Goal: Task Accomplishment & Management: Use online tool/utility

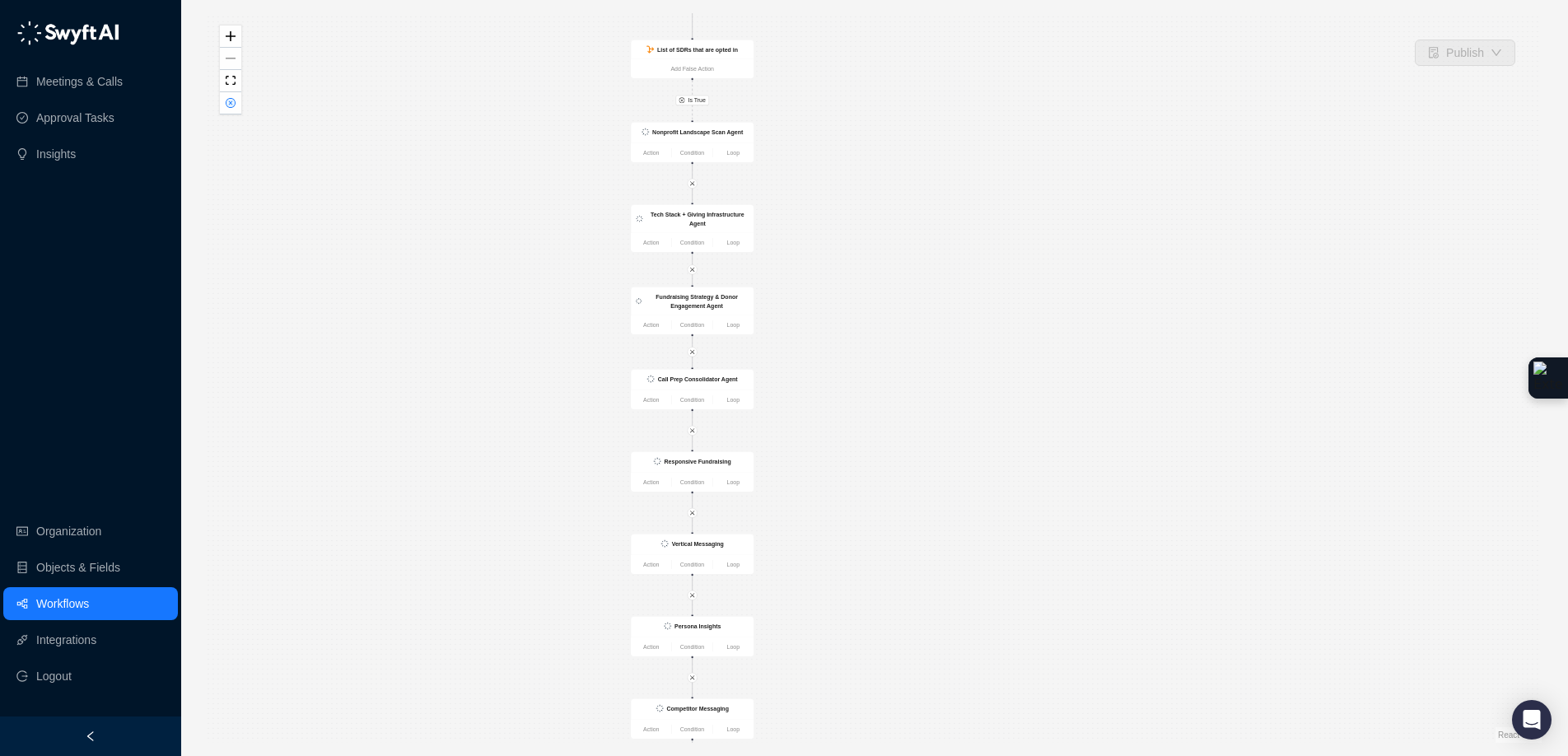
drag, startPoint x: 894, startPoint y: 244, endPoint x: 930, endPoint y: 396, distance: 156.2
click at [930, 395] on div "Is True CRM Record Updated Action Condition Loop List of SDRs that are opted in…" at bounding box center [874, 378] width 1334 height 729
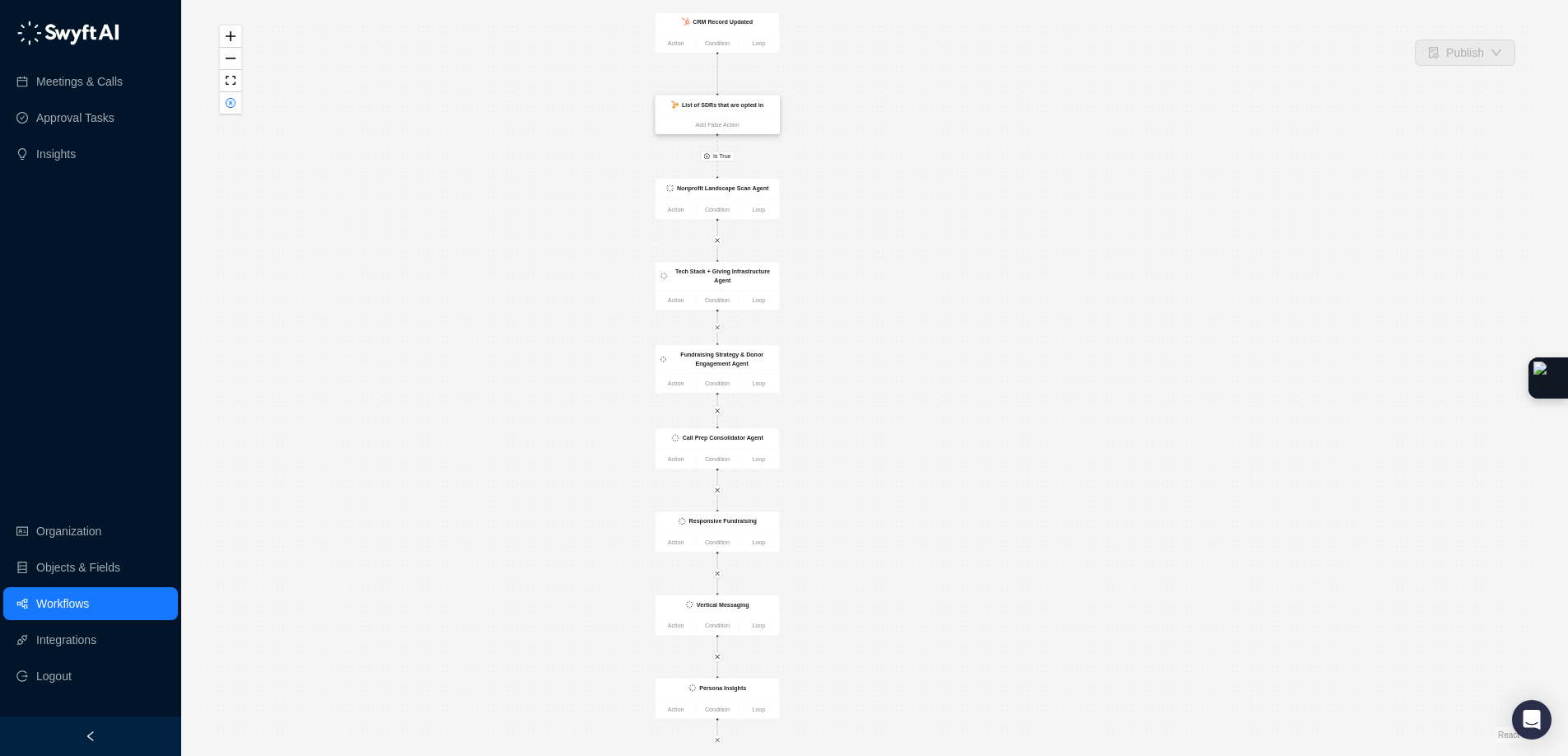
click at [757, 105] on strong "List of SDRs that are opted in" at bounding box center [722, 105] width 82 height 7
click at [757, 106] on strong "List of SDRs that are opted in" at bounding box center [722, 104] width 82 height 7
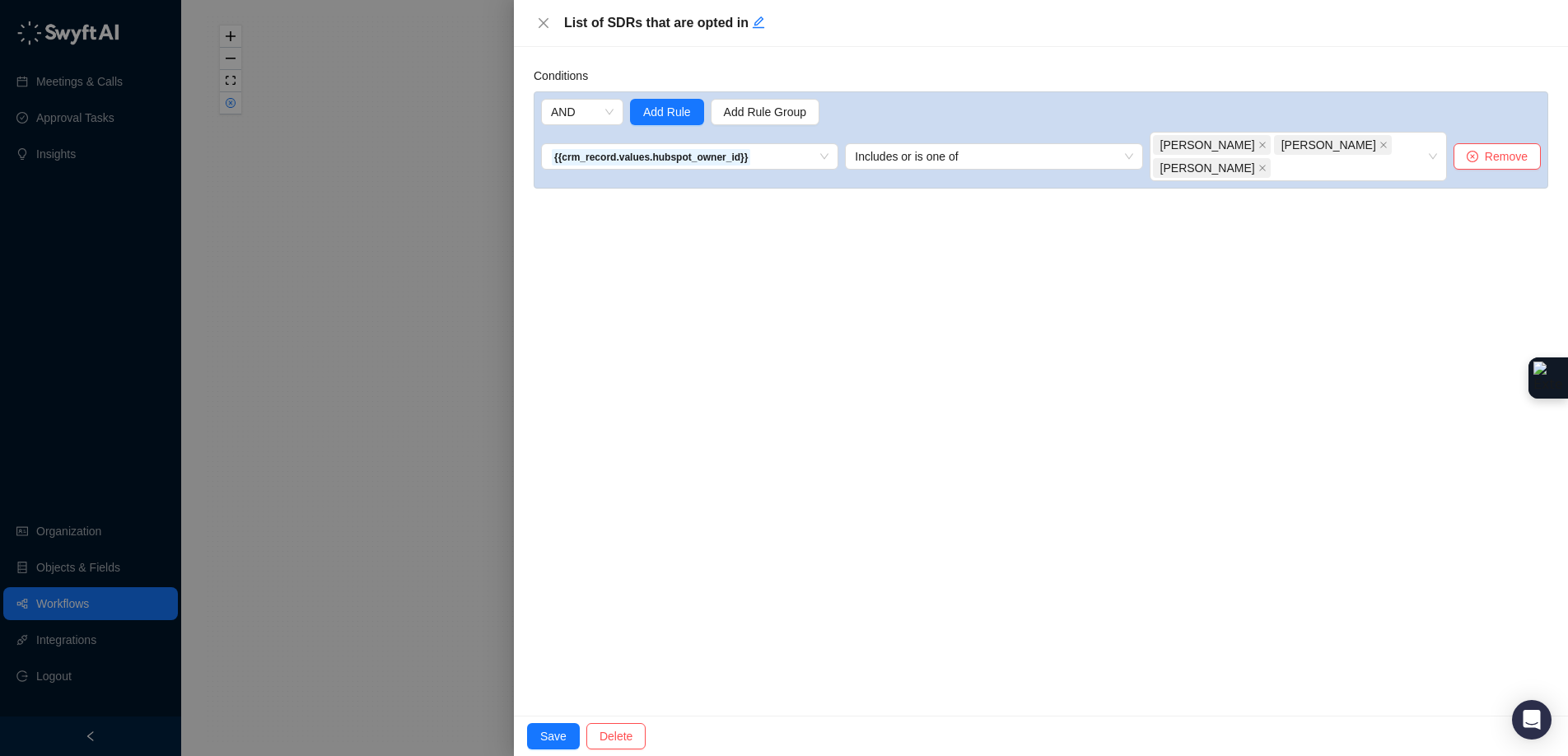
click at [453, 154] on div at bounding box center [784, 378] width 1568 height 756
